Goal: Contribute content: Contribute content

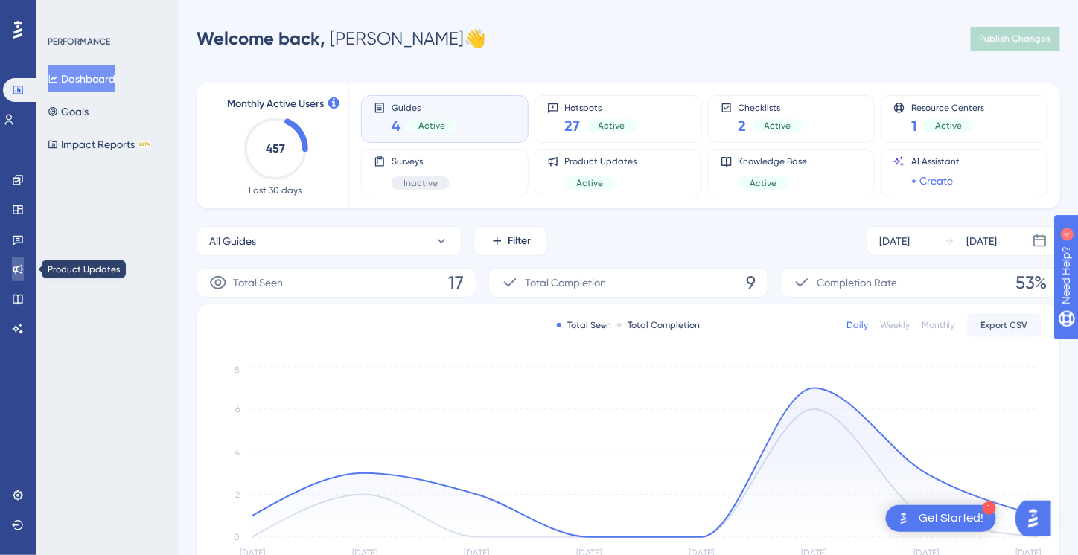
click at [17, 271] on icon at bounding box center [18, 270] width 10 height 10
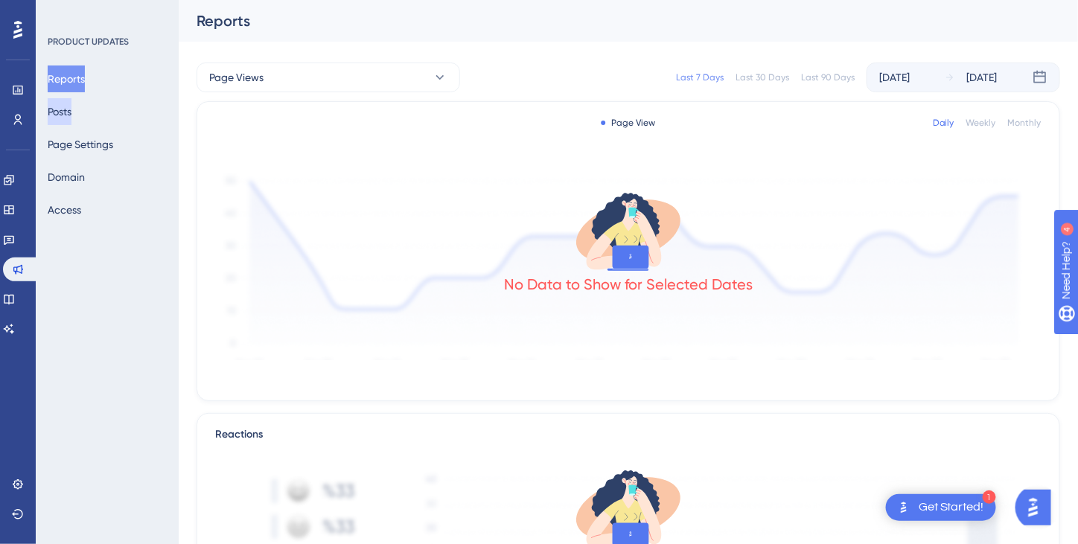
click at [71, 112] on button "Posts" at bounding box center [60, 111] width 24 height 27
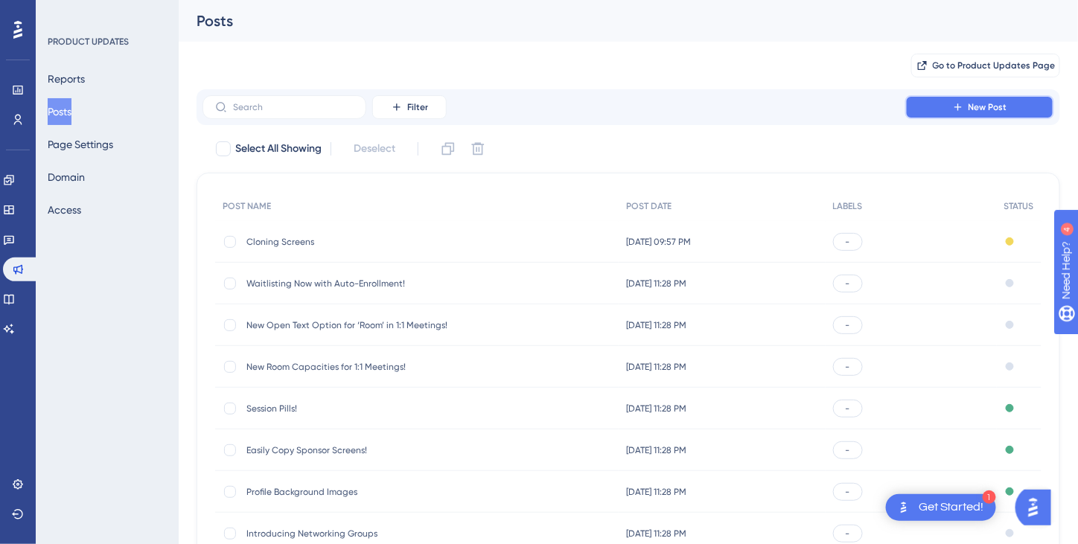
click at [979, 104] on span "New Post" at bounding box center [987, 107] width 39 height 12
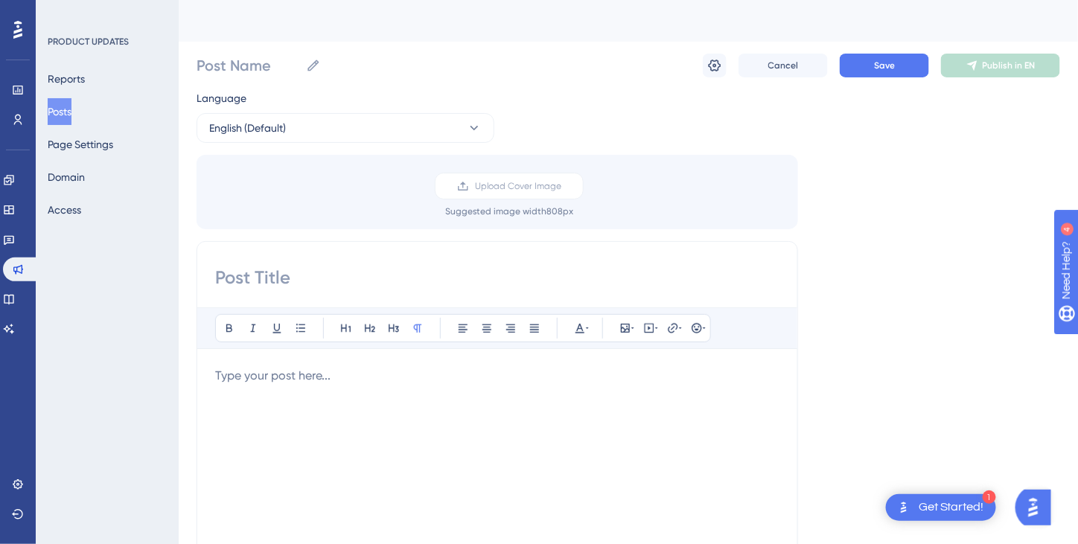
click at [266, 377] on p at bounding box center [497, 376] width 564 height 18
click at [249, 276] on input at bounding box center [497, 278] width 564 height 24
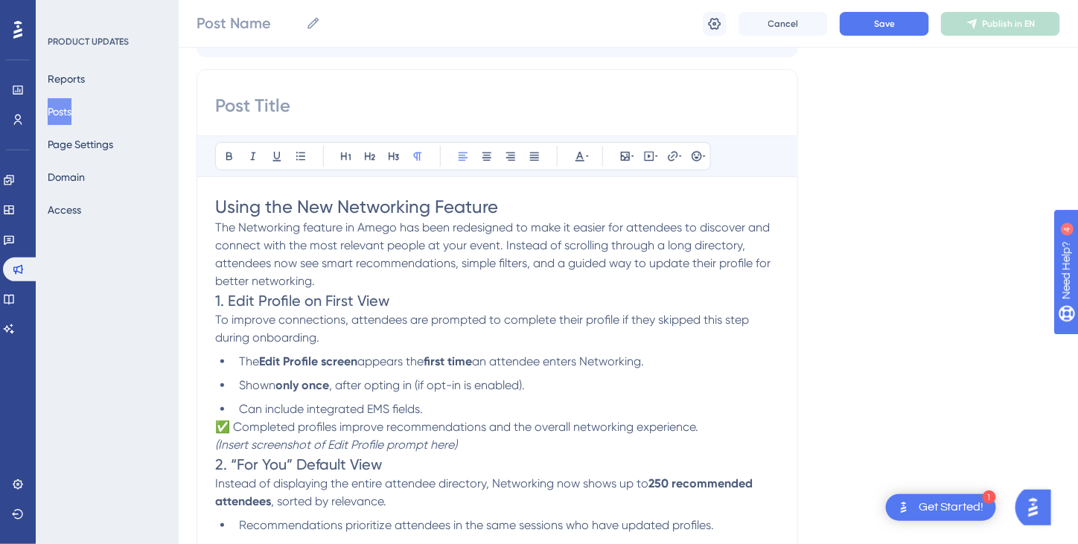
scroll to position [168, 0]
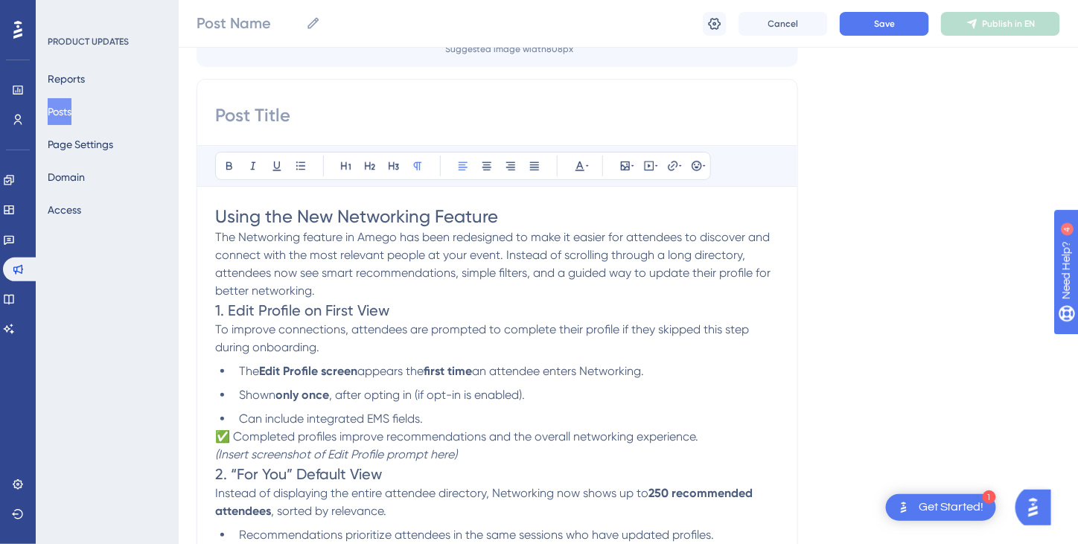
click at [333, 290] on p "The Networking feature in Amego has been redesigned to make it easier for atten…" at bounding box center [497, 263] width 564 height 71
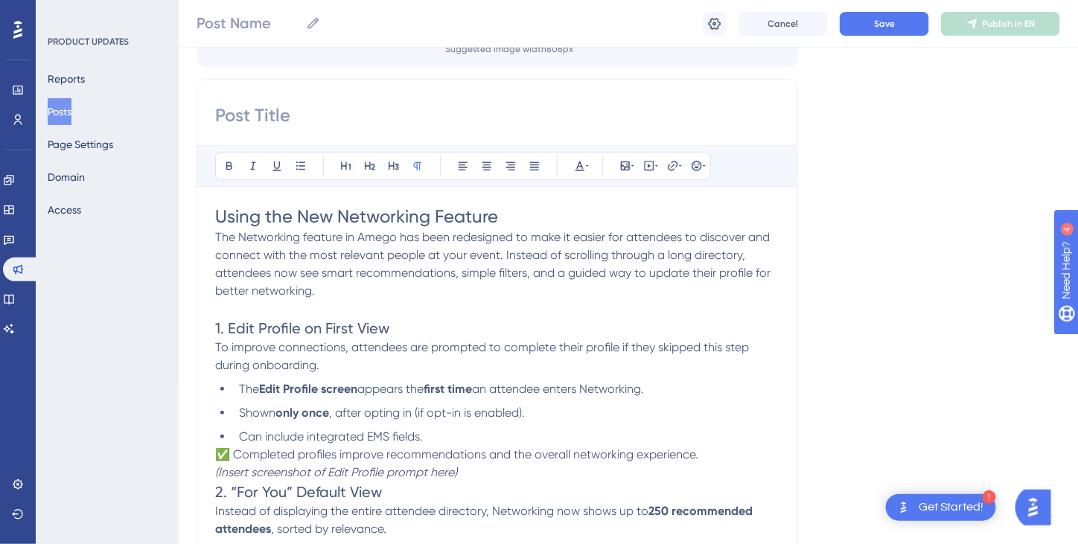
click at [477, 470] on p "(Insert screenshot of Edit Profile prompt here)" at bounding box center [497, 473] width 564 height 18
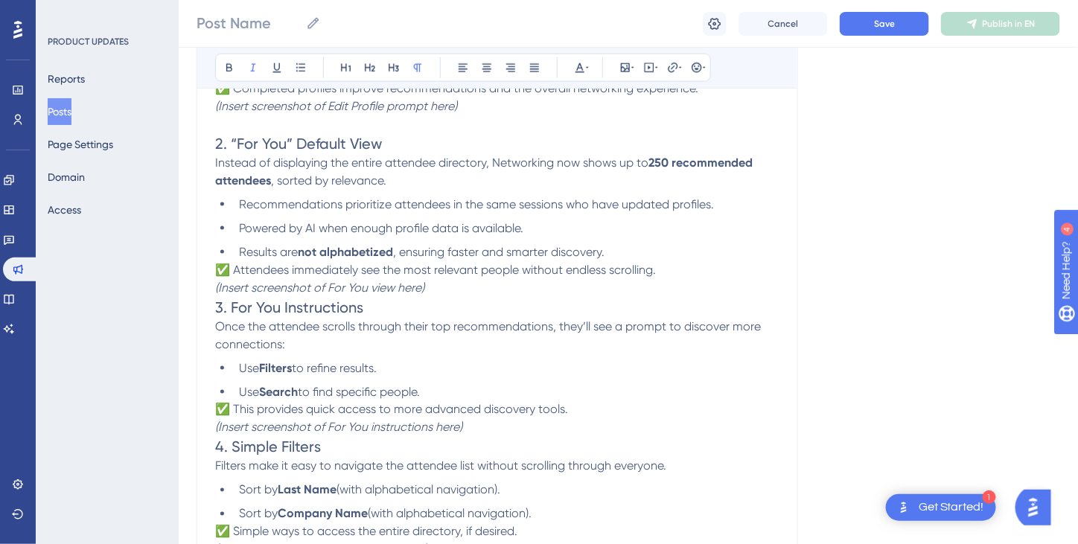
scroll to position [540, 0]
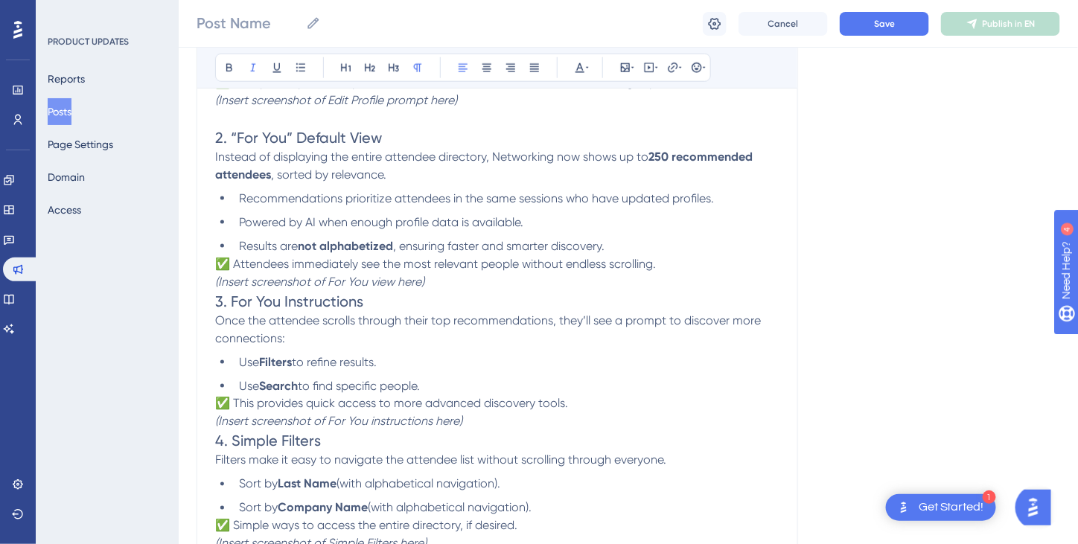
click at [451, 282] on p "(Insert screenshot of For You view here)" at bounding box center [497, 282] width 564 height 18
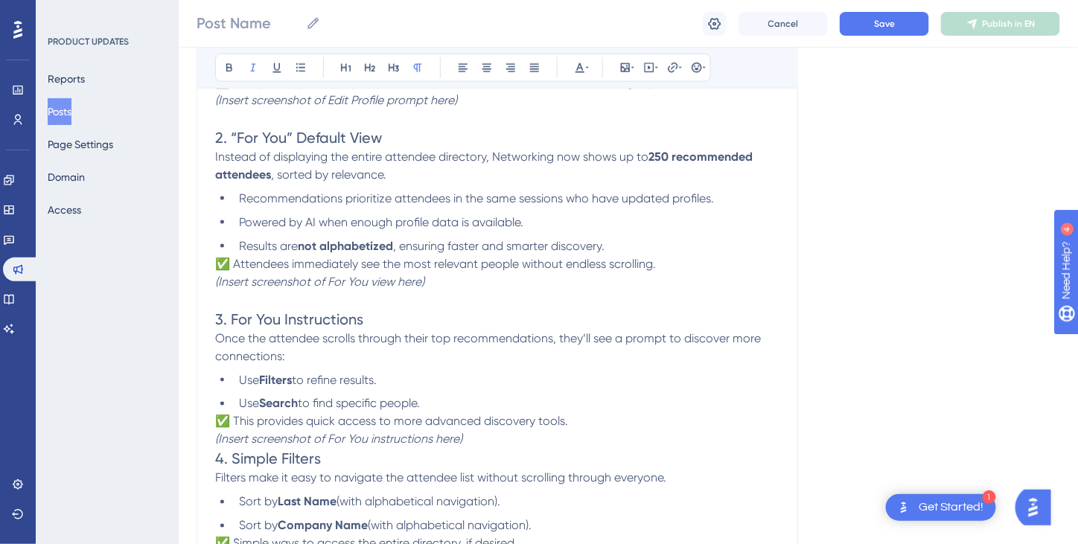
click at [483, 441] on p "(Insert screenshot of For You instructions here)" at bounding box center [497, 440] width 564 height 18
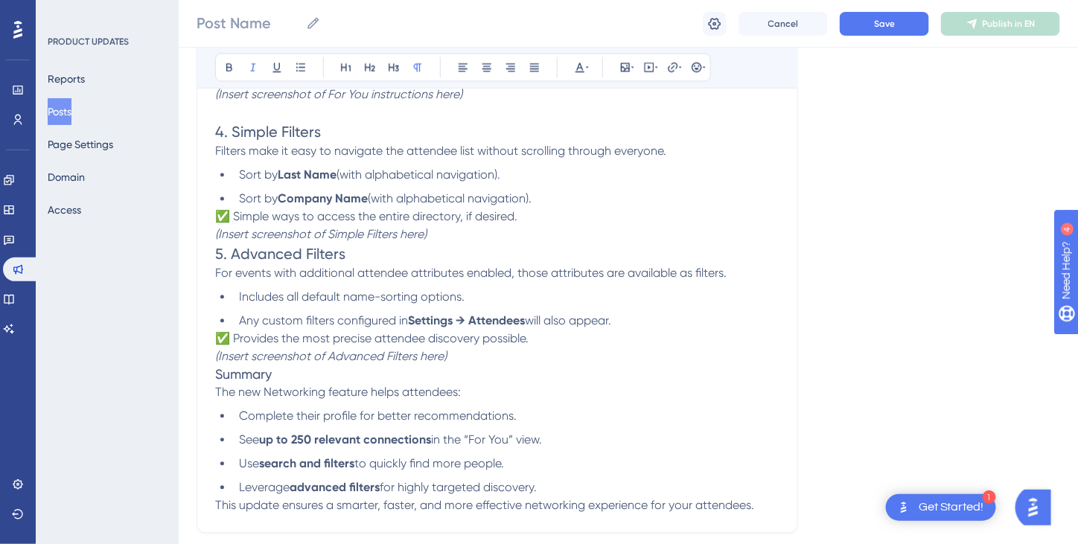
scroll to position [912, 0]
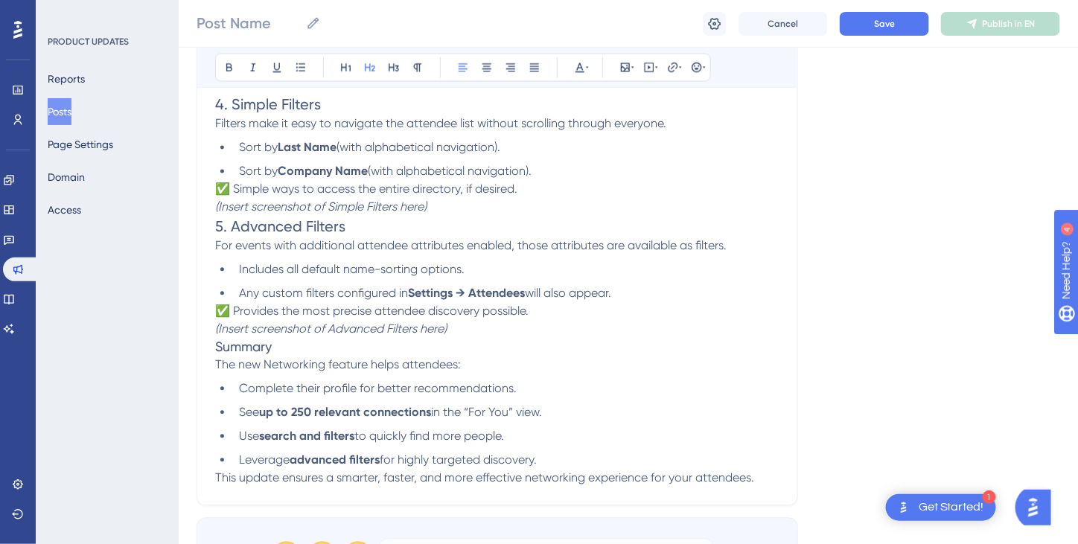
click at [369, 229] on h2 "5. Advanced Filters" at bounding box center [497, 227] width 564 height 21
click at [457, 208] on p "(Insert screenshot of Simple Filters here)" at bounding box center [497, 208] width 564 height 18
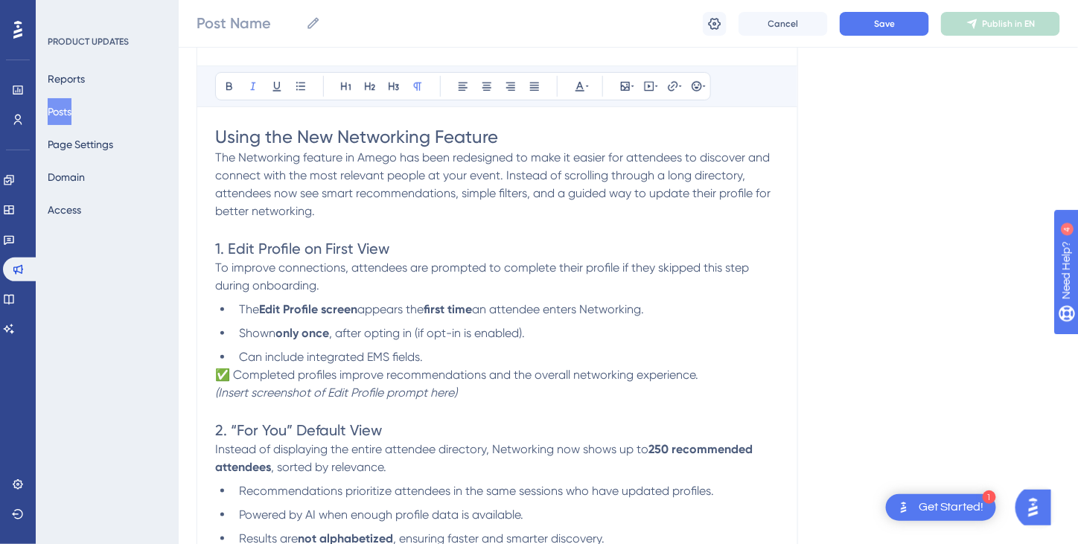
scroll to position [0, 0]
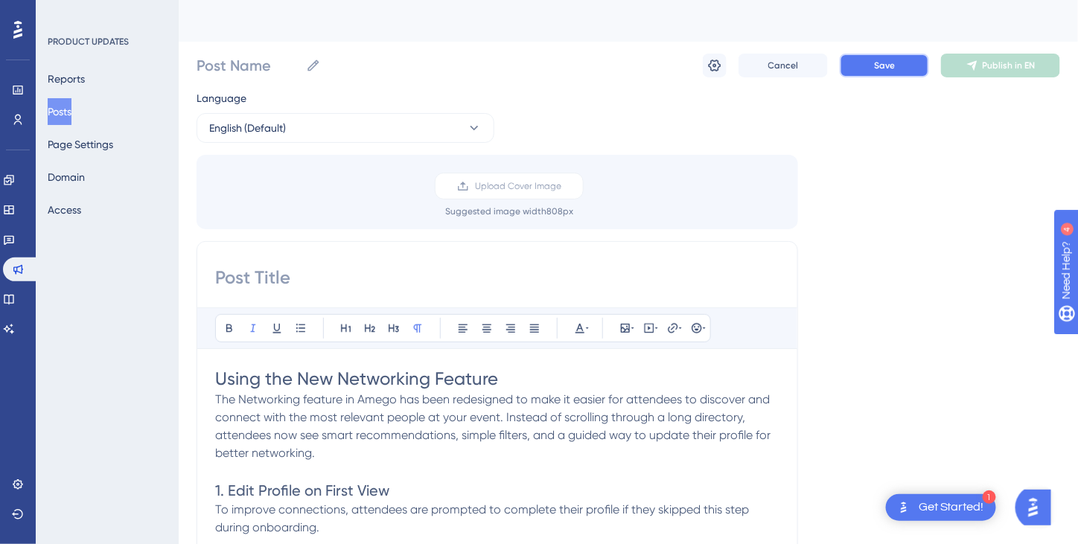
click at [883, 68] on span "Save" at bounding box center [884, 66] width 21 height 12
